Goal: Information Seeking & Learning: Learn about a topic

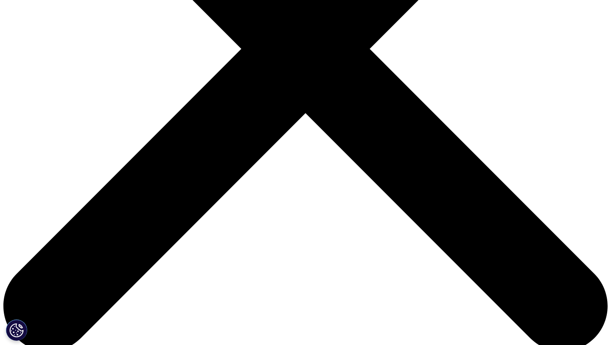
scroll to position [357, 0]
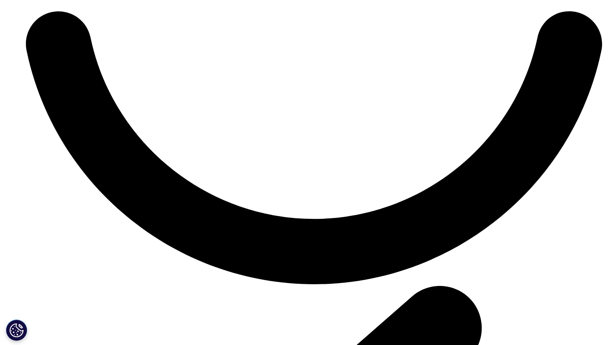
scroll to position [2406, 0]
